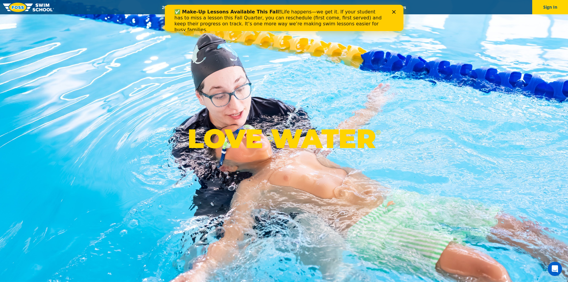
click at [393, 11] on icon "Close" at bounding box center [394, 12] width 4 height 4
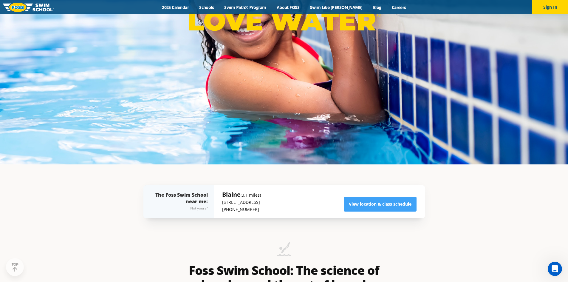
scroll to position [268, 0]
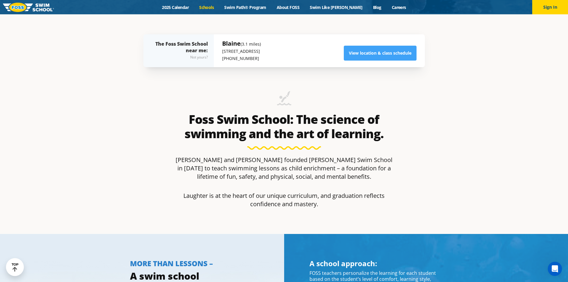
click at [216, 8] on link "Schools" at bounding box center [206, 7] width 25 height 6
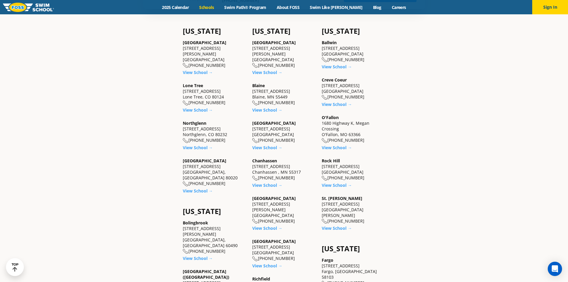
scroll to position [119, 0]
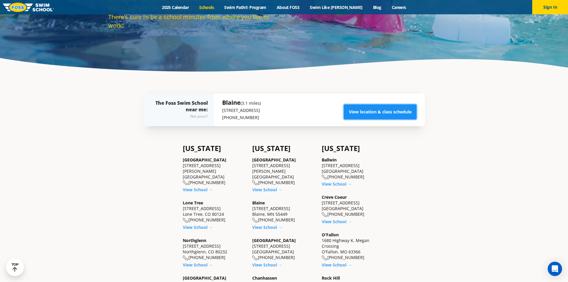
click at [378, 112] on link "View location & class schedule" at bounding box center [380, 111] width 73 height 15
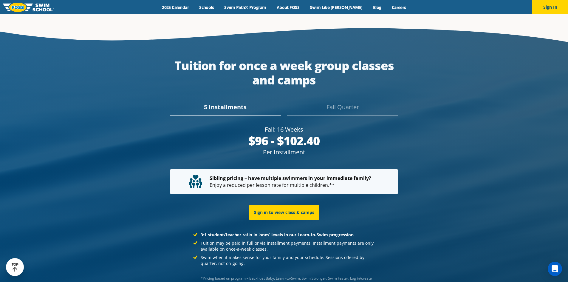
scroll to position [1141, 0]
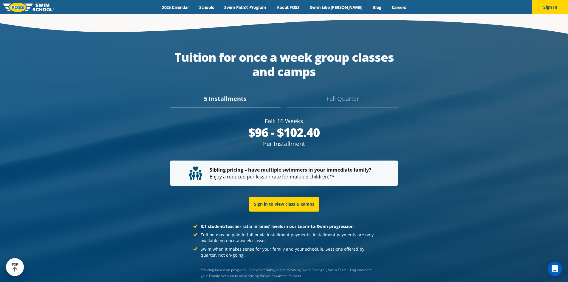
click at [349, 101] on div "Fall Quarter" at bounding box center [342, 100] width 111 height 13
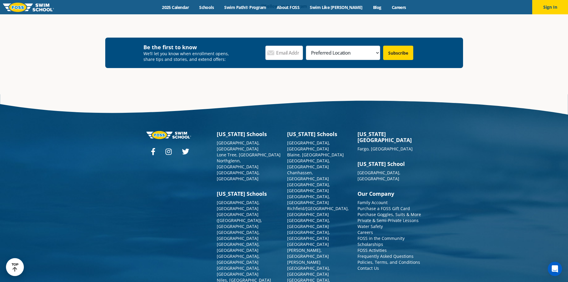
scroll to position [2209, 0]
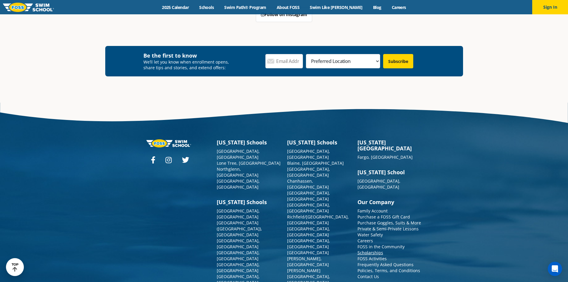
click at [377, 250] on link "Scholarships" at bounding box center [370, 253] width 26 height 6
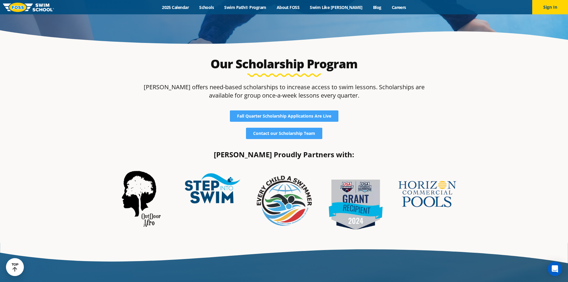
scroll to position [149, 0]
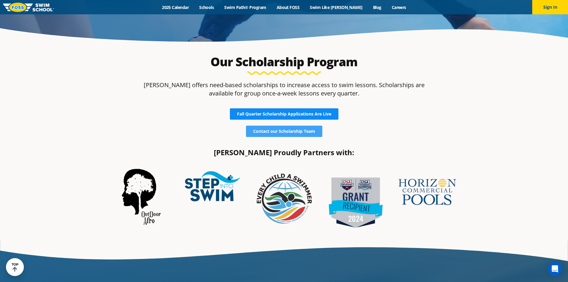
click at [306, 114] on span "Fall Quarter Scholarship Applications Are Live" at bounding box center [284, 114] width 94 height 4
